Goal: Information Seeking & Learning: Find specific fact

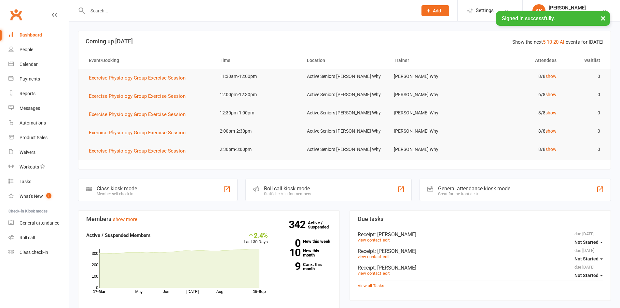
click at [156, 12] on input "text" at bounding box center [249, 10] width 327 height 9
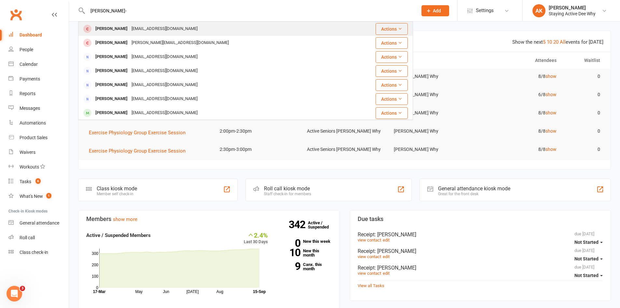
type input "[PERSON_NAME]-"
click at [183, 35] on div "[PERSON_NAME] [EMAIL_ADDRESS][DOMAIN_NAME]" at bounding box center [218, 28] width 278 height 13
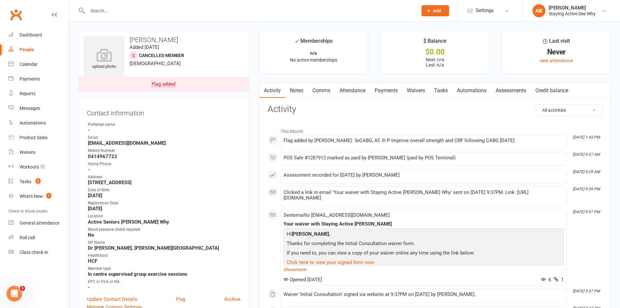
click at [521, 93] on link "Assessments" at bounding box center [511, 90] width 40 height 15
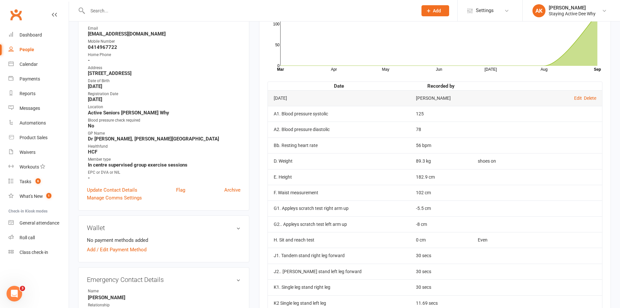
scroll to position [130, 0]
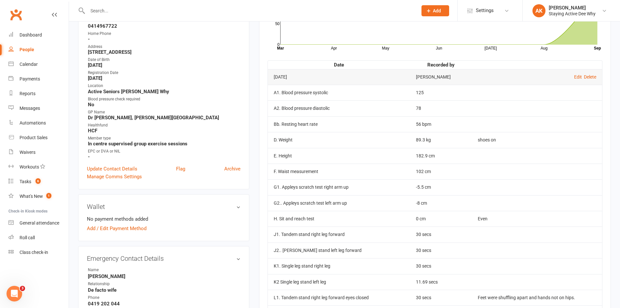
click at [395, 159] on td "E. Height" at bounding box center [339, 156] width 142 height 16
drag, startPoint x: 431, startPoint y: 155, endPoint x: 419, endPoint y: 153, distance: 11.9
click at [419, 153] on td "182.9 cm" at bounding box center [441, 156] width 62 height 16
copy td "182.9"
drag, startPoint x: 428, startPoint y: 141, endPoint x: 415, endPoint y: 136, distance: 13.2
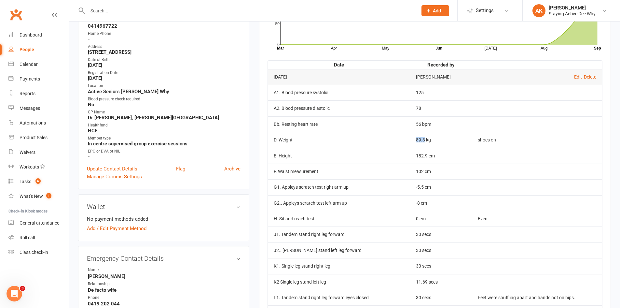
click at [415, 136] on td "89.3 kg" at bounding box center [441, 140] width 62 height 16
copy td "89.3"
click at [454, 116] on tbody "[DATE] [PERSON_NAME] Edit Delete A1. Blood pressure systolic 125 A2. Blood pres…" at bounding box center [435, 226] width 334 height 315
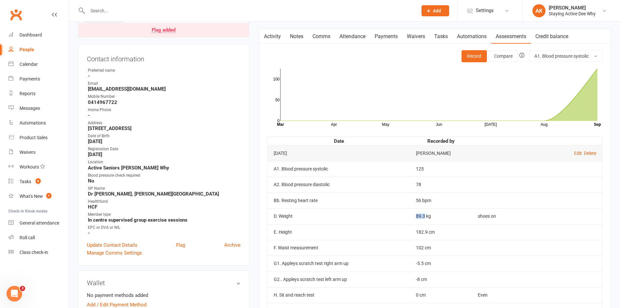
scroll to position [65, 0]
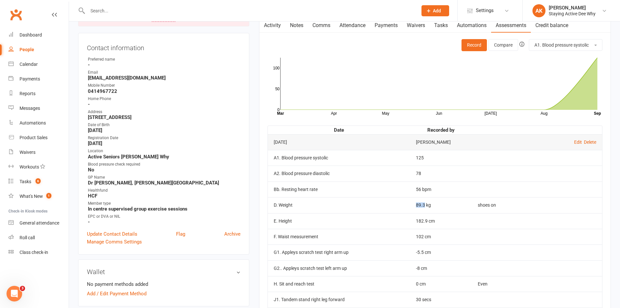
click at [454, 181] on td "56 bpm" at bounding box center [441, 189] width 62 height 16
click at [397, 194] on td "Bb. Resting heart rate" at bounding box center [339, 189] width 142 height 16
click at [438, 192] on td "56 bpm" at bounding box center [441, 189] width 62 height 16
drag, startPoint x: 417, startPoint y: 236, endPoint x: 442, endPoint y: 233, distance: 24.9
click at [444, 236] on td "102 cm" at bounding box center [441, 236] width 62 height 16
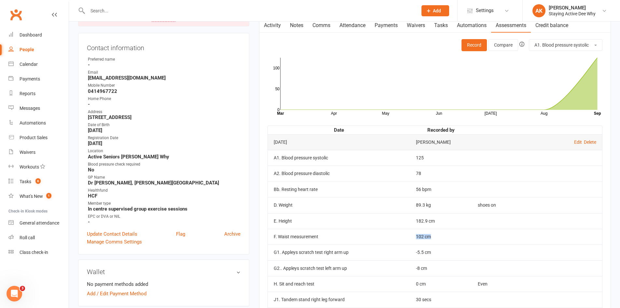
copy td "102 cm"
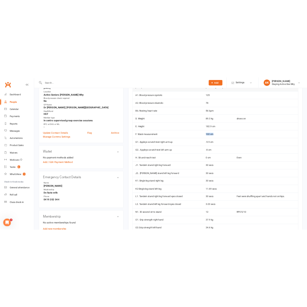
scroll to position [195, 0]
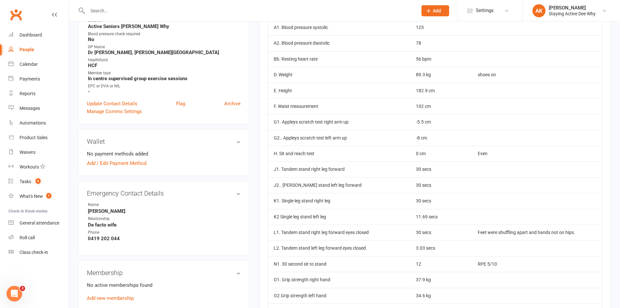
click at [433, 208] on td "30 secs" at bounding box center [441, 201] width 62 height 16
drag, startPoint x: 415, startPoint y: 215, endPoint x: 429, endPoint y: 216, distance: 13.7
click at [429, 216] on td "11.69 secs" at bounding box center [441, 217] width 62 height 16
click at [429, 215] on td "11.69 secs" at bounding box center [441, 217] width 62 height 16
click at [374, 173] on td "J1. Tandem stand right leg forward" at bounding box center [339, 169] width 142 height 16
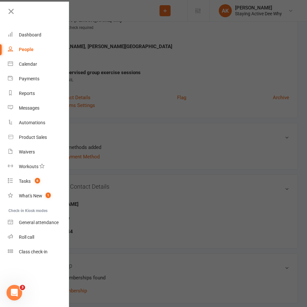
click at [170, 145] on div at bounding box center [153, 153] width 307 height 307
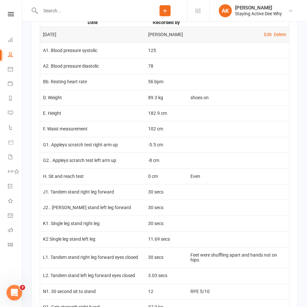
scroll to position [941, 0]
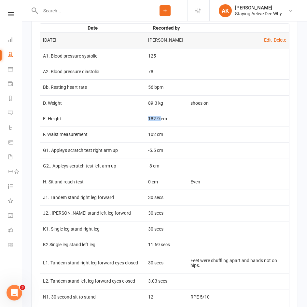
drag, startPoint x: 163, startPoint y: 122, endPoint x: 151, endPoint y: 119, distance: 12.8
click at [151, 119] on td "182.9 cm" at bounding box center [166, 119] width 42 height 16
copy td "182.9"
drag, startPoint x: 160, startPoint y: 106, endPoint x: 139, endPoint y: 105, distance: 20.5
click at [139, 105] on tr "D. Weight 89.3 kg shoes on" at bounding box center [164, 103] width 249 height 16
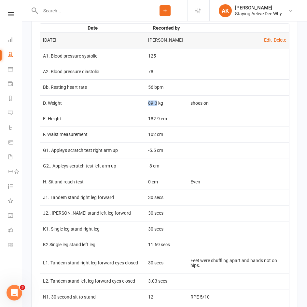
copy tr "89.3"
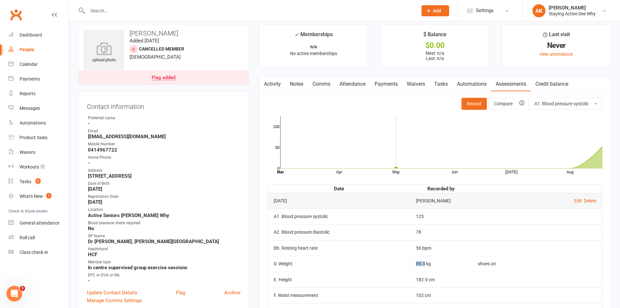
scroll to position [0, 0]
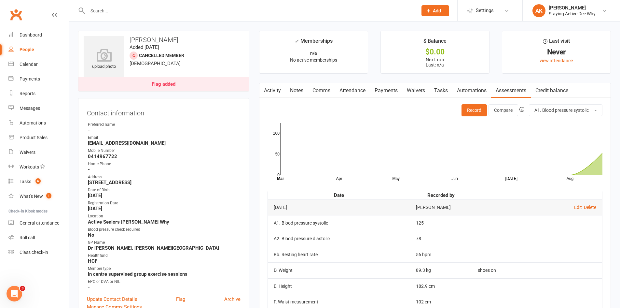
click at [161, 14] on input "text" at bounding box center [249, 10] width 327 height 9
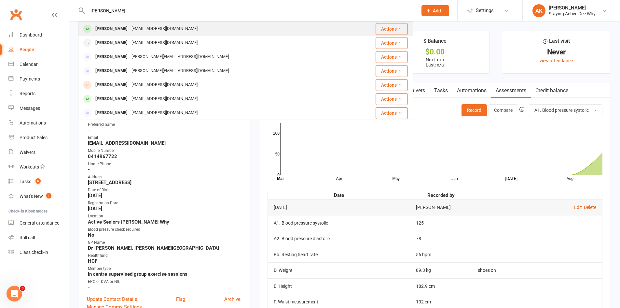
type input "[PERSON_NAME]"
click at [177, 26] on div "[PERSON_NAME] [EMAIL_ADDRESS][DOMAIN_NAME]" at bounding box center [213, 28] width 269 height 13
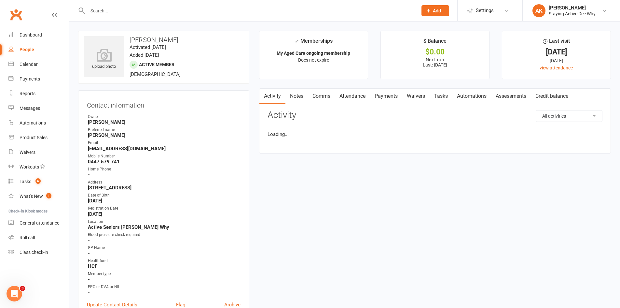
scroll to position [65, 0]
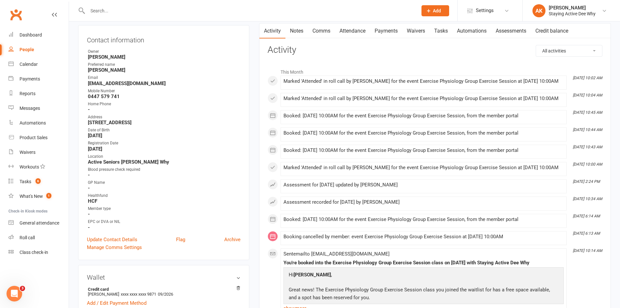
click at [512, 35] on link "Assessments" at bounding box center [511, 30] width 40 height 15
